Goal: Task Accomplishment & Management: Complete application form

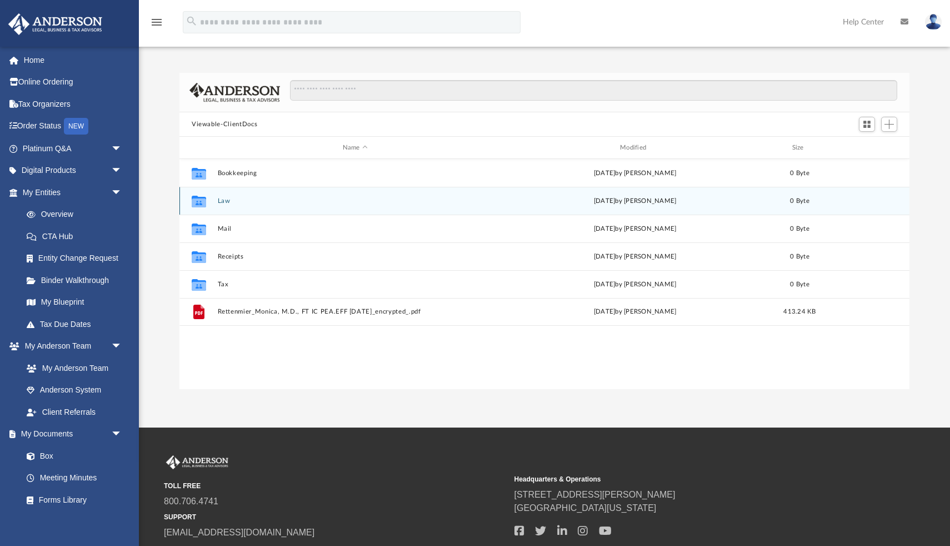
scroll to position [252, 730]
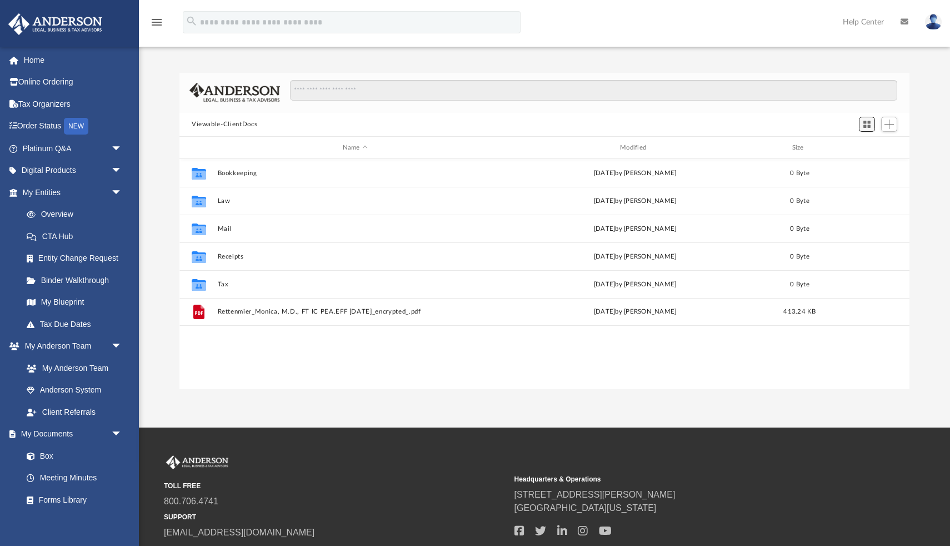
click at [864, 126] on span "Switch to Grid View" at bounding box center [866, 123] width 9 height 9
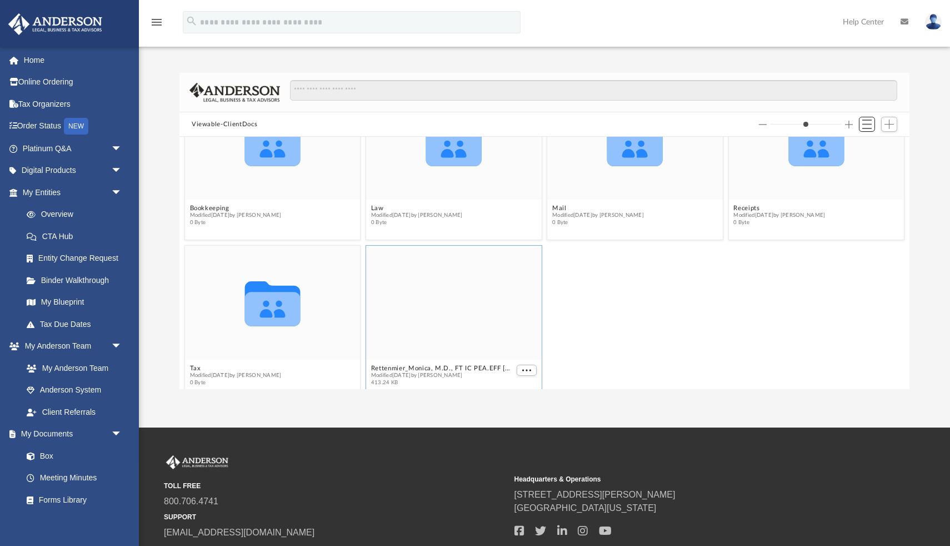
scroll to position [72, 0]
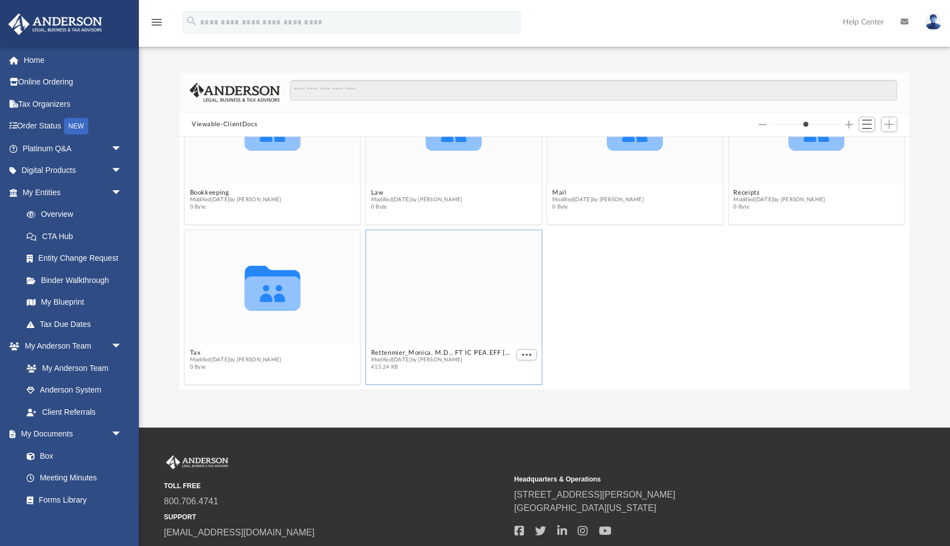
drag, startPoint x: 431, startPoint y: 302, endPoint x: 458, endPoint y: 235, distance: 73.1
click at [458, 235] on div "grid" at bounding box center [454, 287] width 176 height 114
click at [465, 308] on div "grid" at bounding box center [454, 287] width 176 height 114
click at [531, 356] on span "More options" at bounding box center [526, 355] width 9 height 6
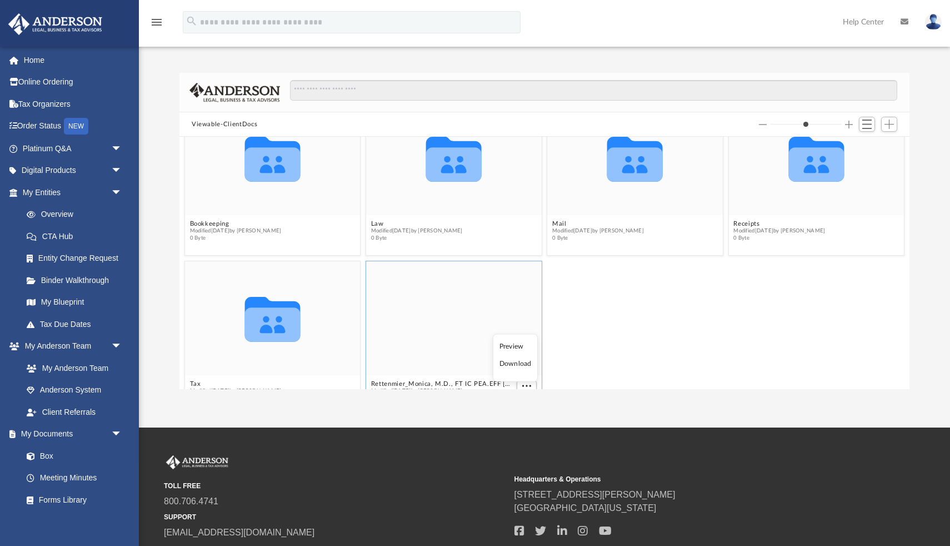
scroll to position [39, 0]
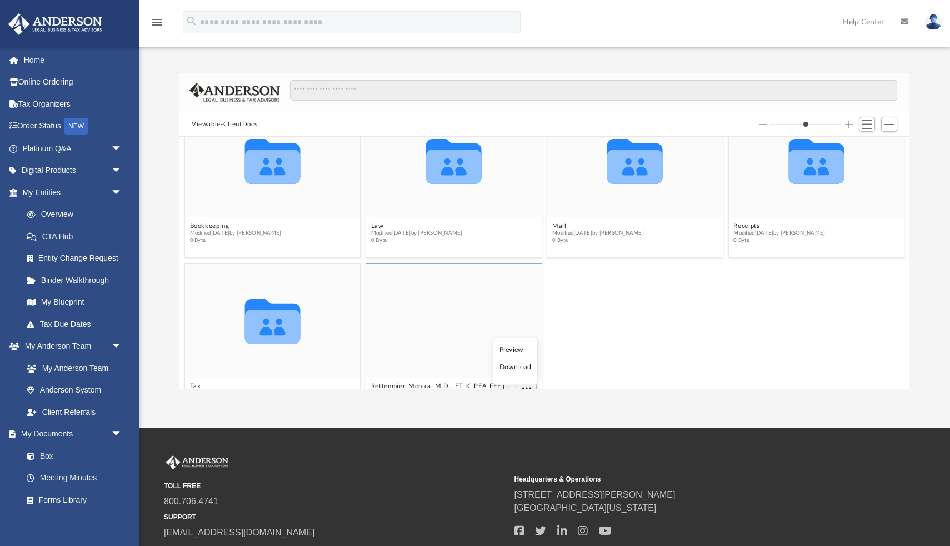
drag, startPoint x: 464, startPoint y: 300, endPoint x: 460, endPoint y: 280, distance: 20.9
click at [461, 280] on div "grid" at bounding box center [454, 320] width 176 height 114
click at [460, 280] on div "grid" at bounding box center [454, 320] width 176 height 114
click at [455, 153] on icon "grid" at bounding box center [454, 166] width 56 height 34
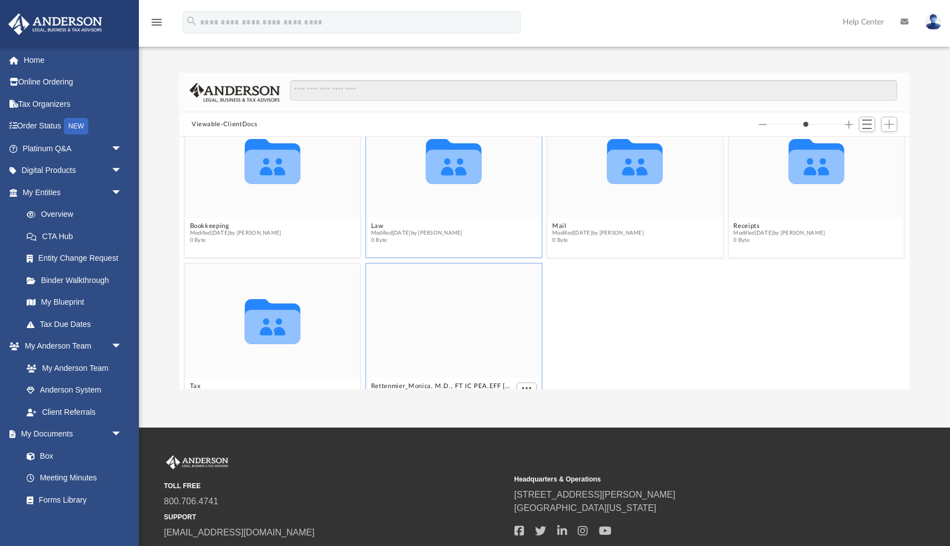
click at [417, 220] on figcaption "Law Modified Fri Sep 19 2025 by Charles Rogler 0 Byte" at bounding box center [454, 232] width 176 height 29
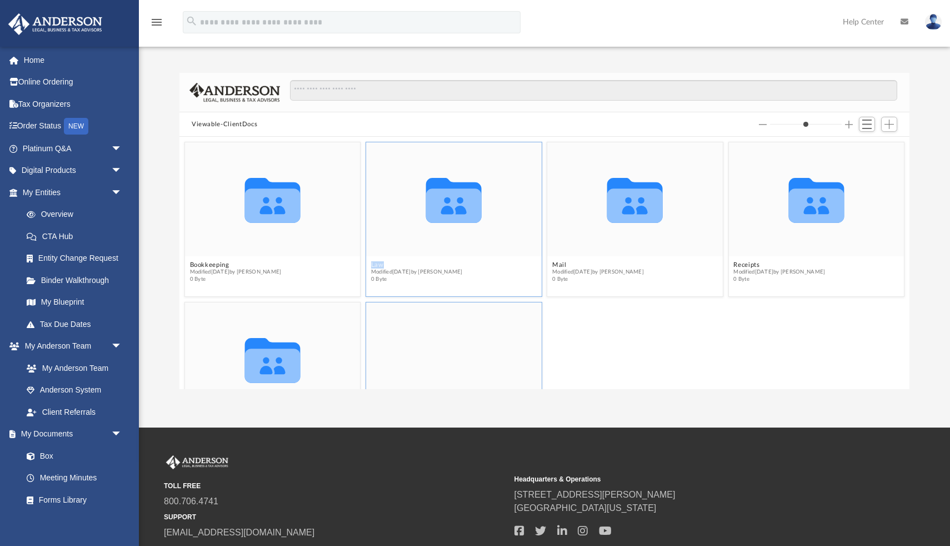
click at [446, 204] on icon "grid" at bounding box center [454, 205] width 56 height 34
click at [452, 204] on icon "grid" at bounding box center [454, 205] width 56 height 34
click at [867, 126] on span "Switch to List View" at bounding box center [866, 123] width 9 height 9
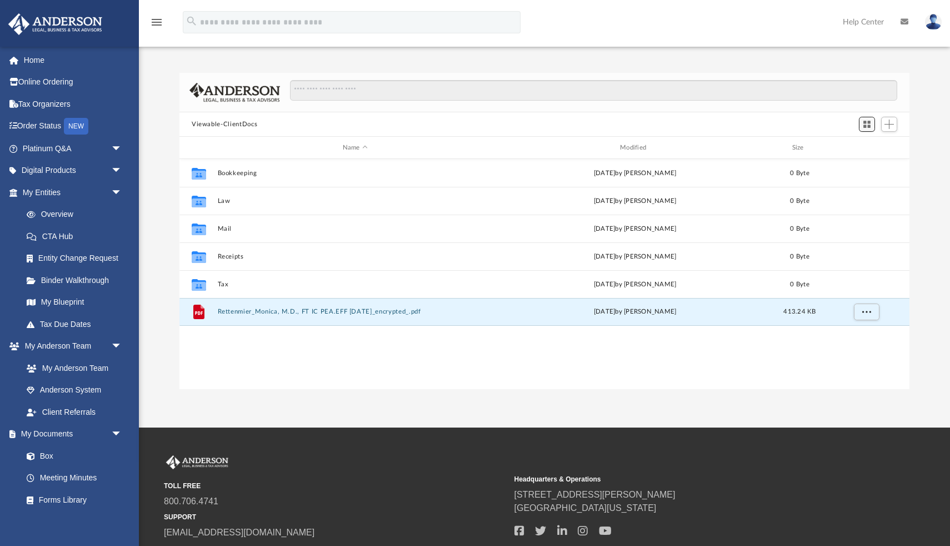
scroll to position [252, 730]
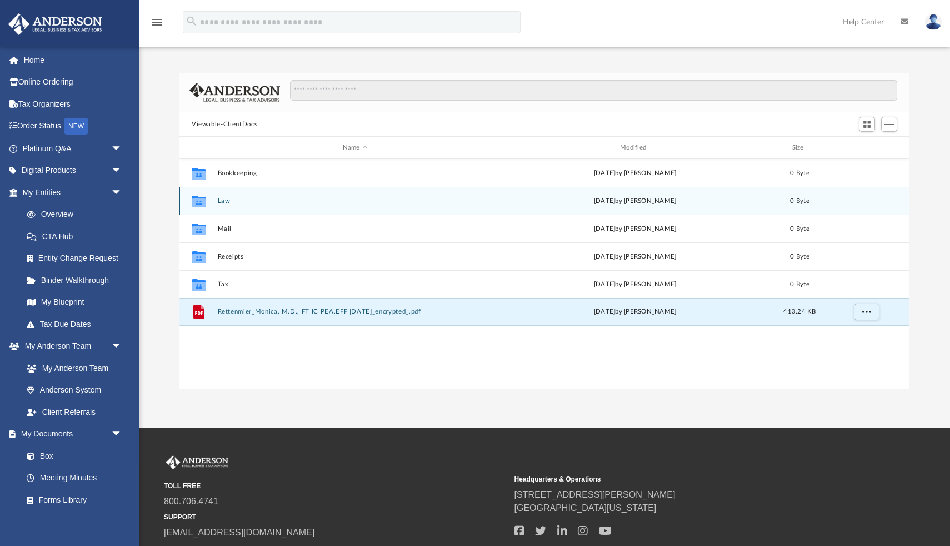
click at [262, 206] on div "Collaborated Folder Law Fri Sep 19 2025 by Charles Rogler 0 Byte" at bounding box center [544, 201] width 730 height 28
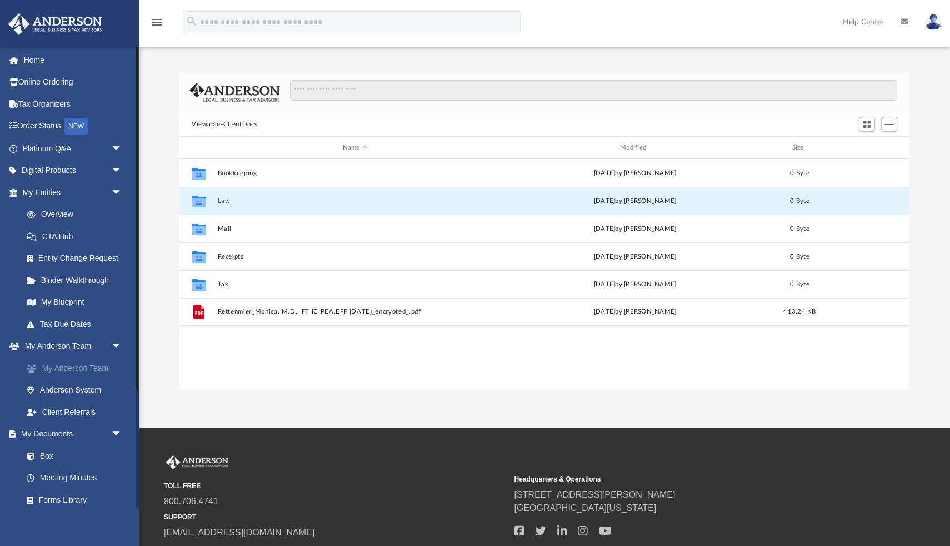
click at [66, 369] on link "My Anderson Team" at bounding box center [77, 368] width 123 height 22
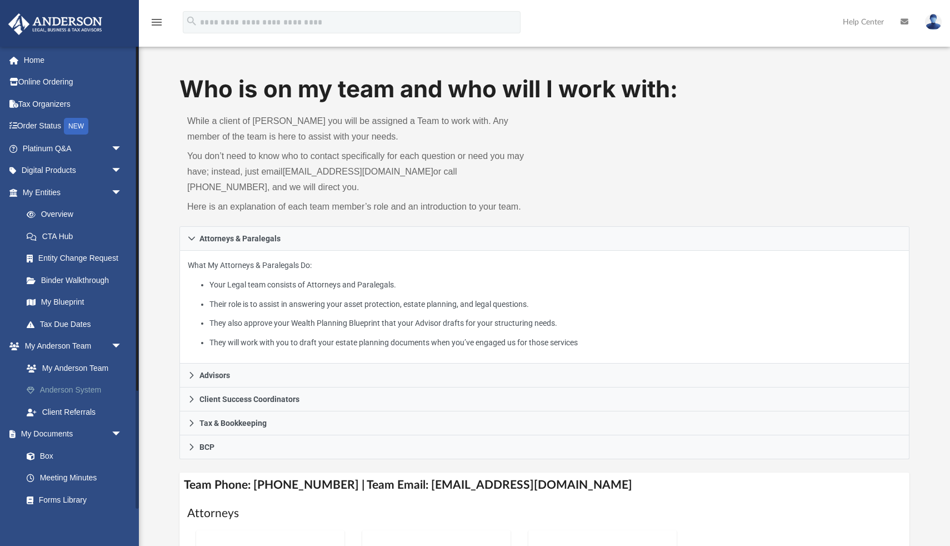
click at [66, 393] on link "Anderson System" at bounding box center [77, 390] width 123 height 22
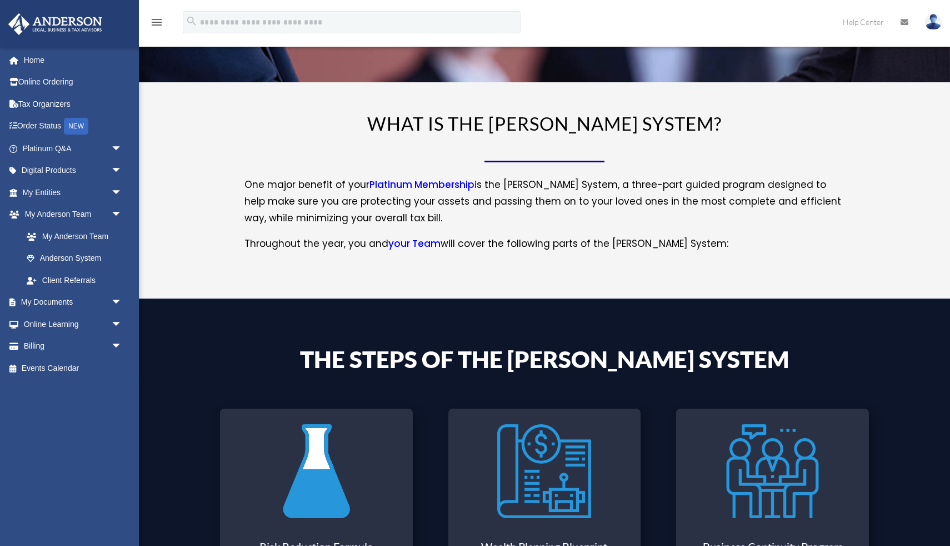
scroll to position [112, 0]
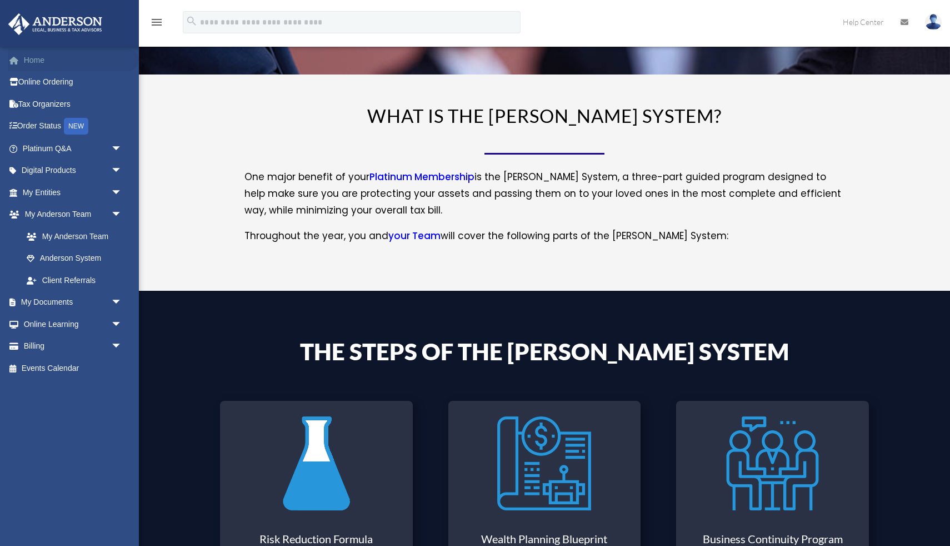
click at [38, 54] on link "Home" at bounding box center [73, 60] width 131 height 22
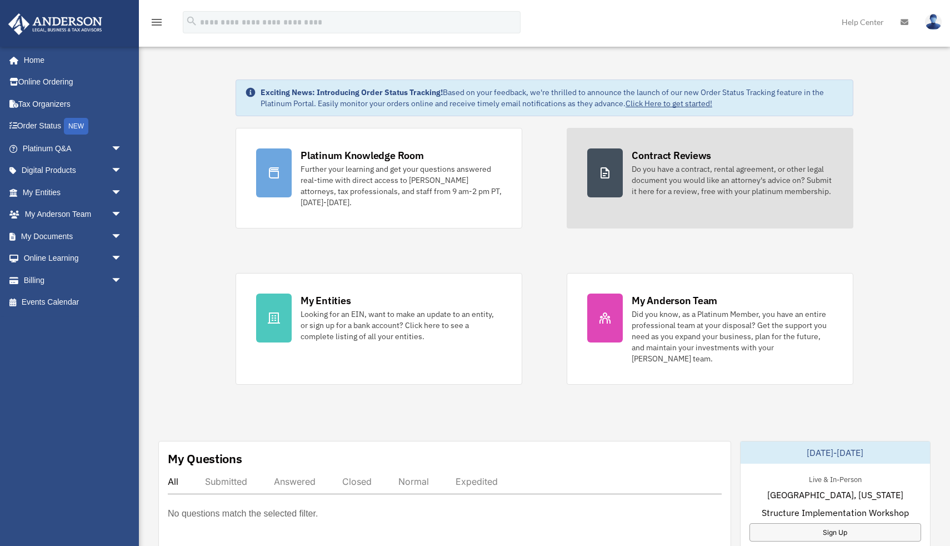
click at [675, 187] on div "Do you have a contract, rental agreement, or other legal document you would lik…" at bounding box center [732, 179] width 201 height 33
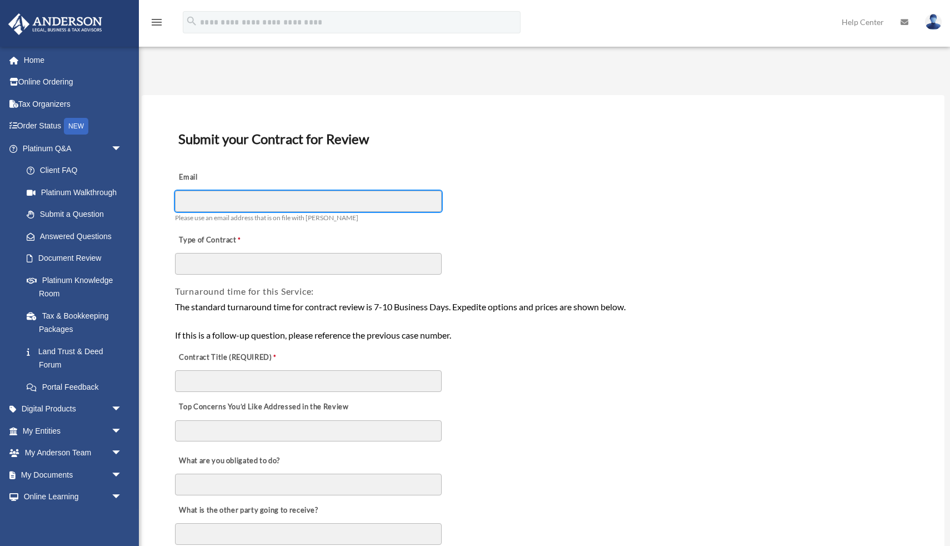
click at [419, 206] on input "Email" at bounding box center [308, 201] width 267 height 21
type input "**********"
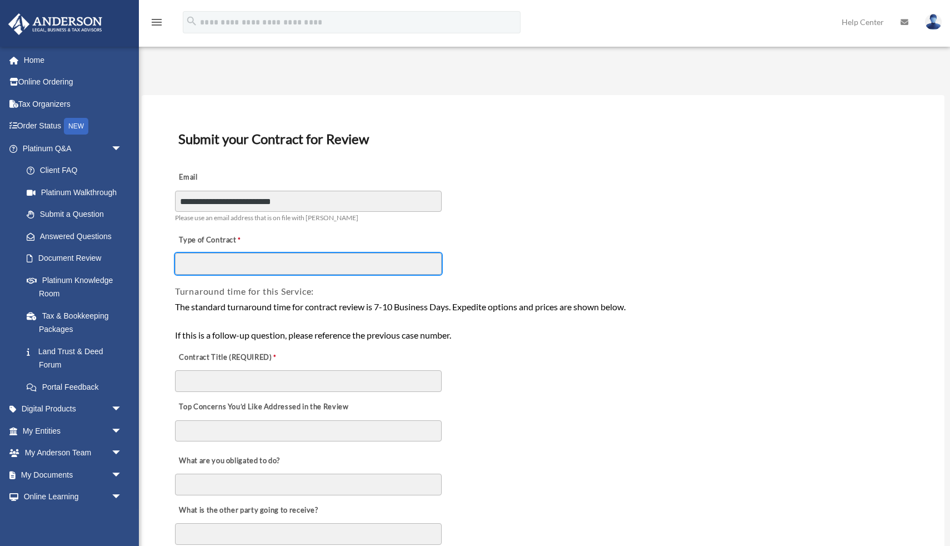
click at [330, 261] on input "Type of Contract" at bounding box center [308, 263] width 267 height 21
type input "**********"
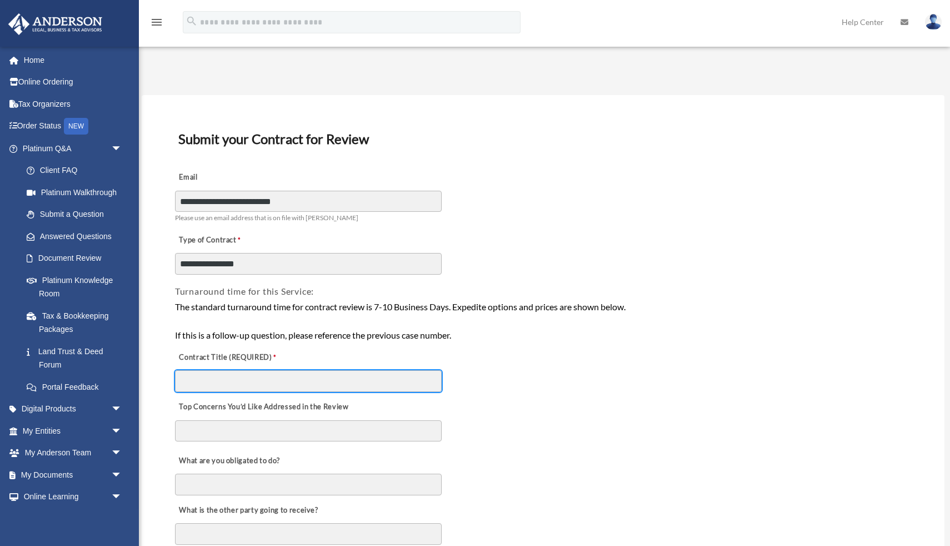
click at [266, 384] on input "Contract Title (REQUIRED)" at bounding box center [308, 380] width 267 height 21
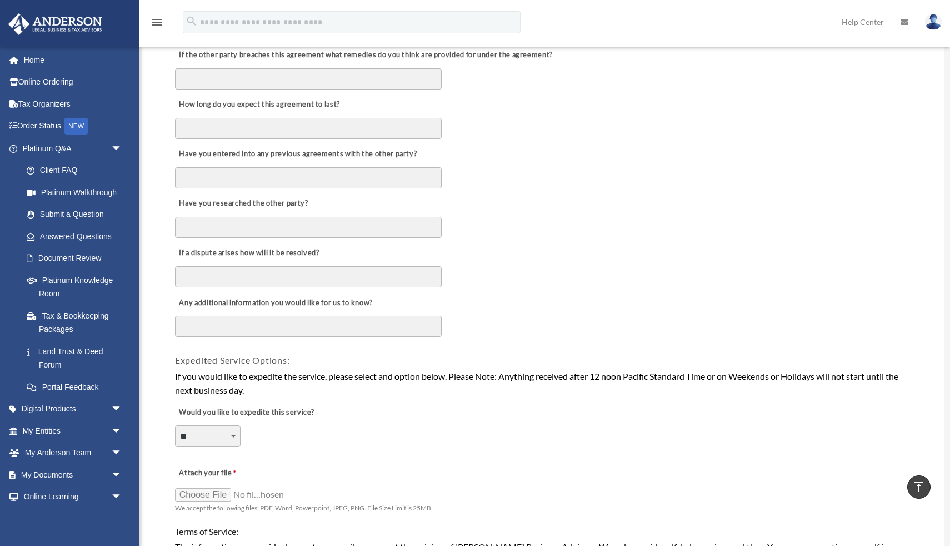
scroll to position [506, 0]
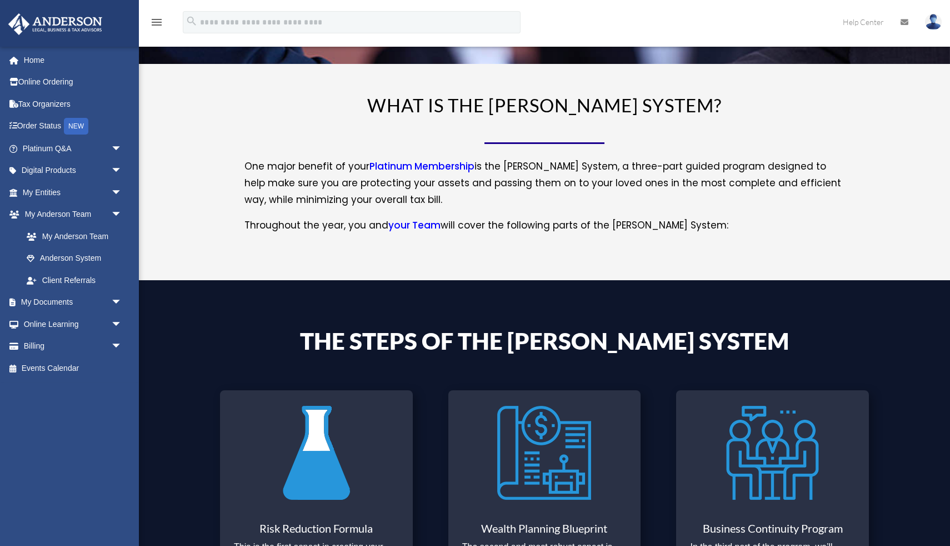
scroll to position [112, 0]
